Goal: Information Seeking & Learning: Learn about a topic

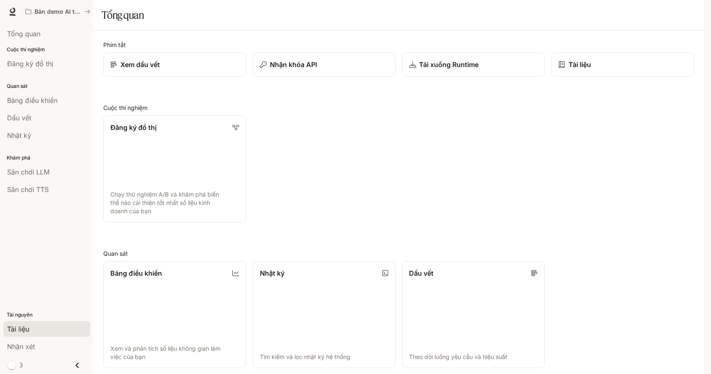
click at [40, 324] on link "Tài liệu" at bounding box center [46, 329] width 87 height 16
click at [693, 11] on img "button" at bounding box center [693, 12] width 12 height 12
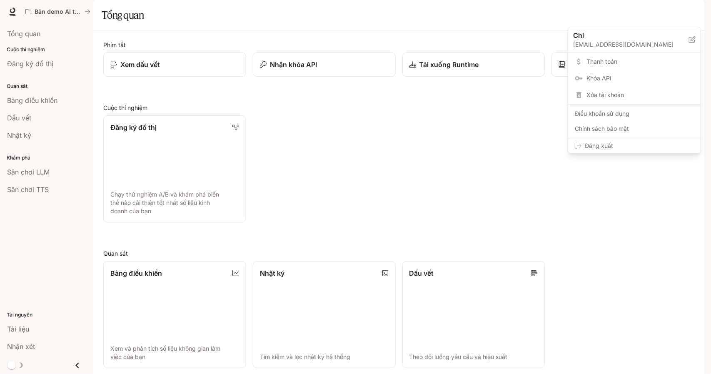
click at [646, 60] on span "Thanh toán" at bounding box center [640, 61] width 107 height 8
